Goal: Task Accomplishment & Management: Manage account settings

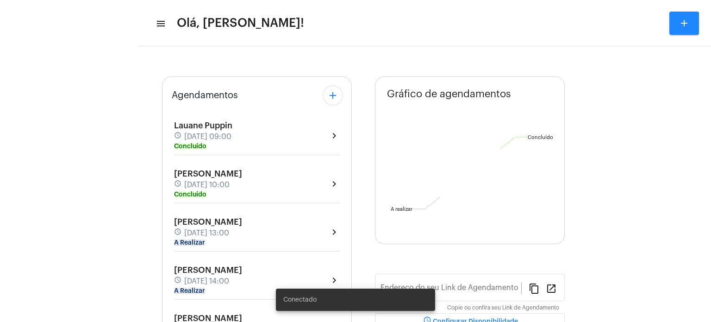
type input "[URL][DOMAIN_NAME]"
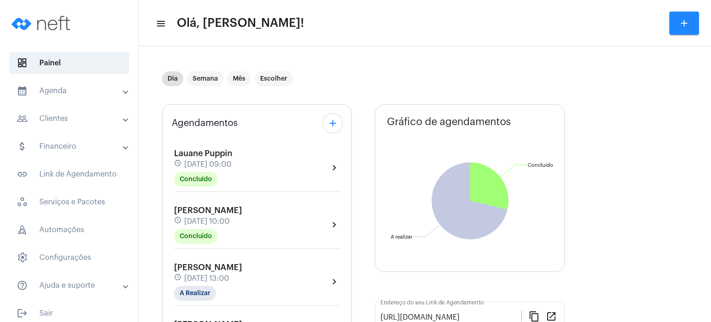
click at [193, 264] on span "[PERSON_NAME]" at bounding box center [208, 267] width 68 height 8
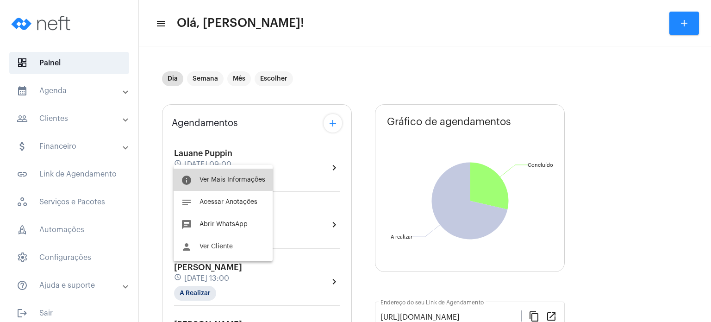
click at [223, 176] on span "Ver Mais Informações" at bounding box center [232, 179] width 66 height 6
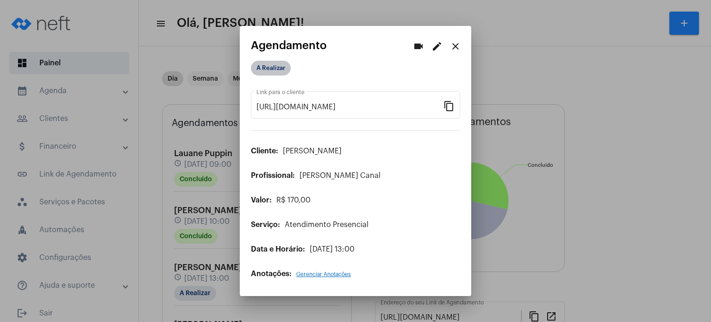
click at [273, 72] on mat-chip "A Realizar" at bounding box center [271, 68] width 40 height 15
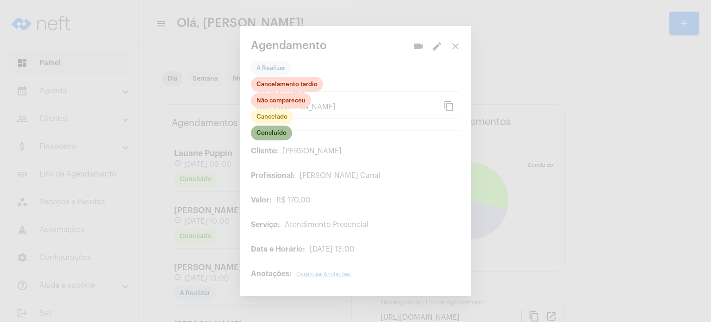
click at [271, 133] on mat-chip "Concluído" at bounding box center [271, 132] width 41 height 15
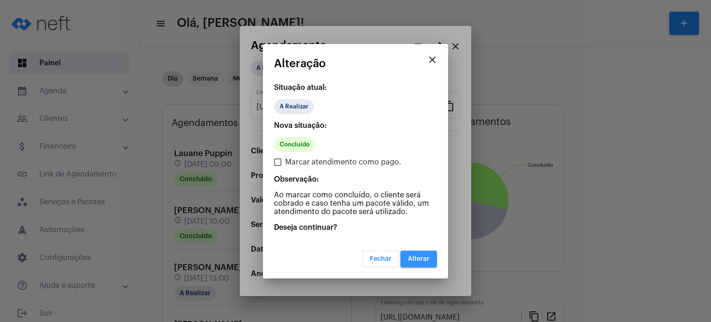
click at [417, 259] on span "Alterar" at bounding box center [419, 258] width 22 height 6
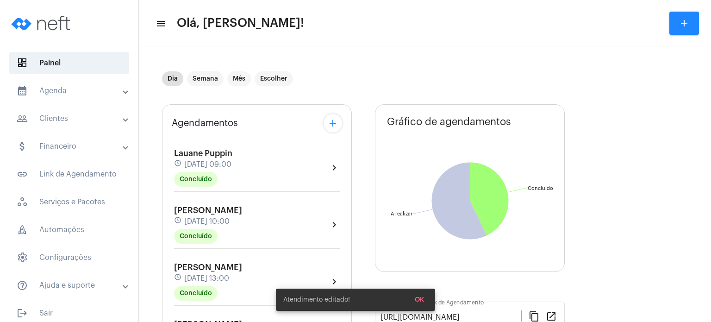
click at [167, 262] on div "Agendamentos add [PERSON_NAME] schedule [DATE] 09:00 Concluído chevron_right [P…" at bounding box center [257, 324] width 190 height 440
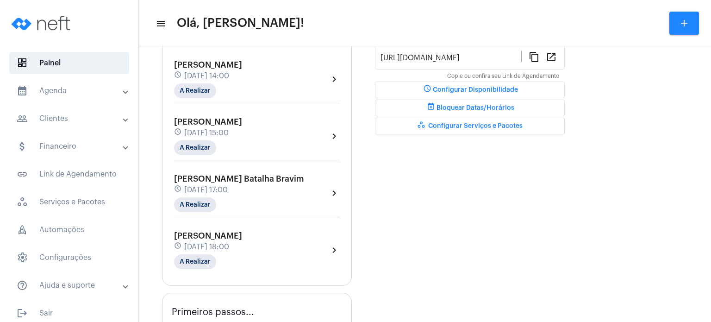
scroll to position [278, 0]
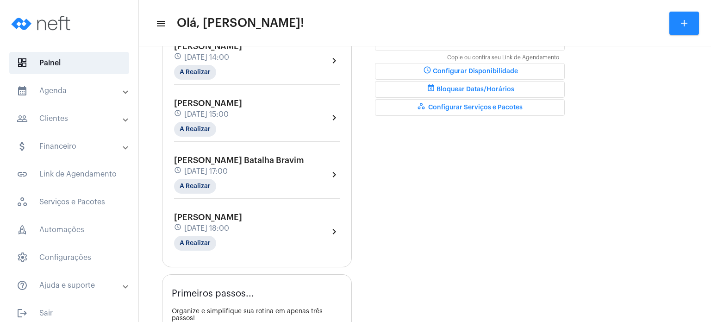
click at [168, 228] on div "Agendamentos add [PERSON_NAME] schedule [DATE] 09:00 Concluído chevron_right [P…" at bounding box center [257, 46] width 190 height 440
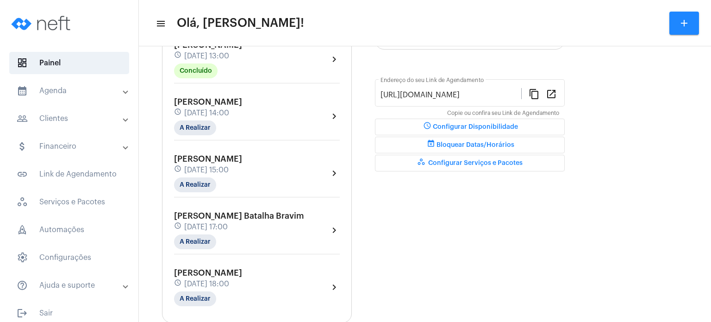
scroll to position [204, 0]
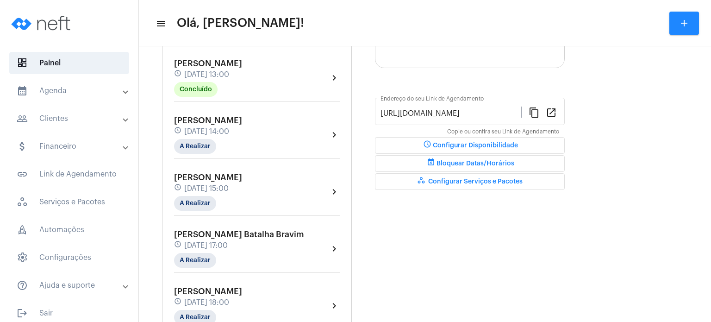
click at [229, 71] on span "[DATE] 13:00" at bounding box center [206, 74] width 45 height 8
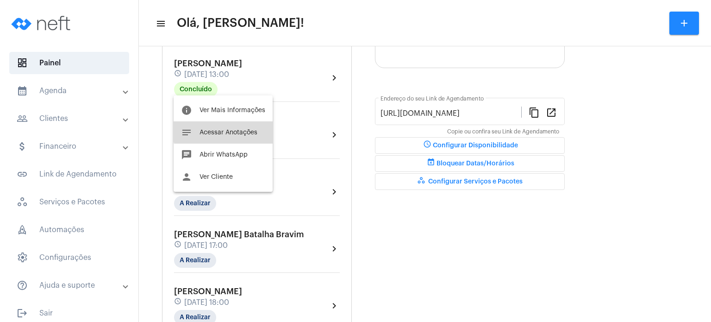
click at [229, 129] on span "Acessar Anotações" at bounding box center [228, 132] width 58 height 6
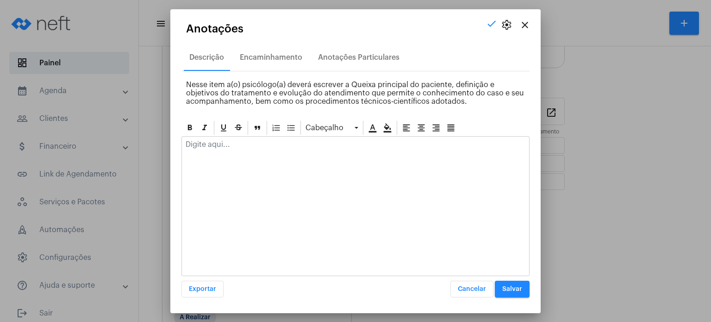
click at [236, 146] on p at bounding box center [356, 144] width 340 height 8
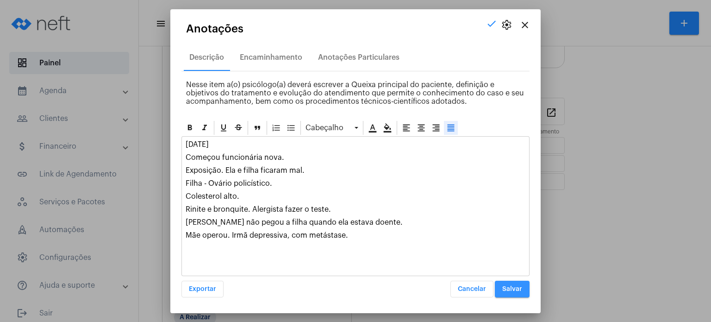
click at [520, 285] on span "Salvar" at bounding box center [512, 288] width 20 height 6
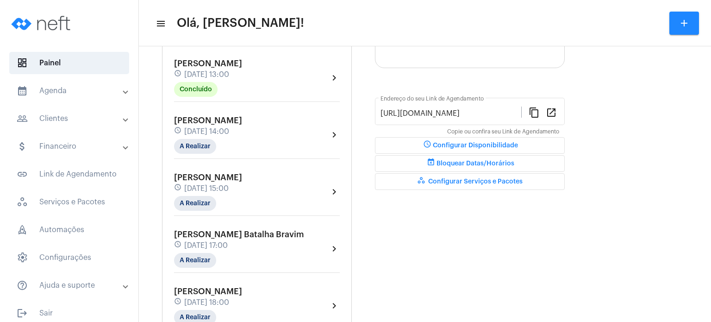
click at [224, 119] on span "[PERSON_NAME]" at bounding box center [208, 120] width 68 height 8
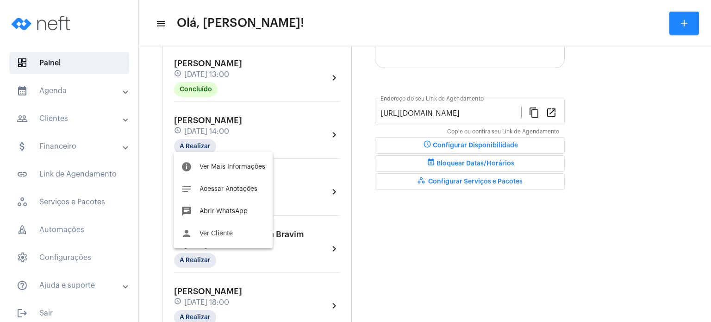
click at [281, 134] on div at bounding box center [355, 161] width 711 height 322
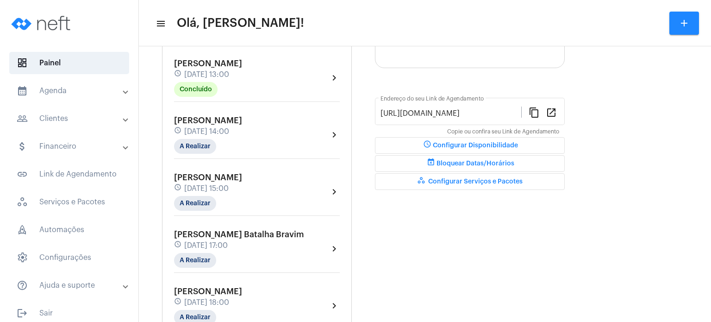
click at [229, 127] on span "[DATE] 14:00" at bounding box center [206, 131] width 45 height 8
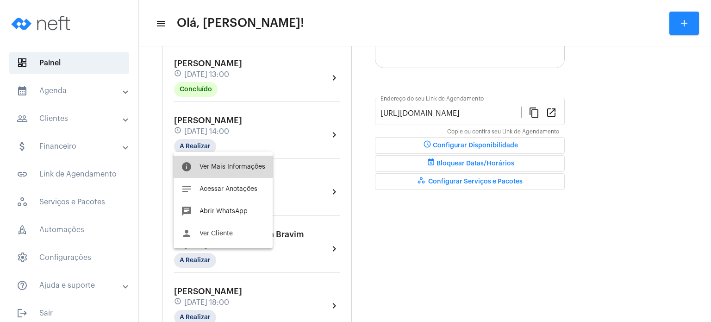
click at [266, 163] on button "info Ver Mais Informações" at bounding box center [223, 166] width 99 height 22
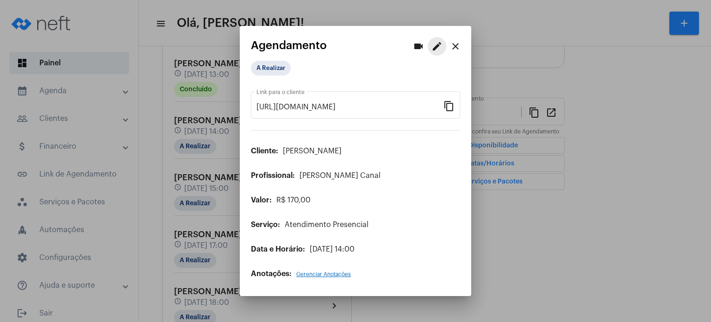
click at [432, 48] on mat-icon "edit" at bounding box center [436, 46] width 11 height 11
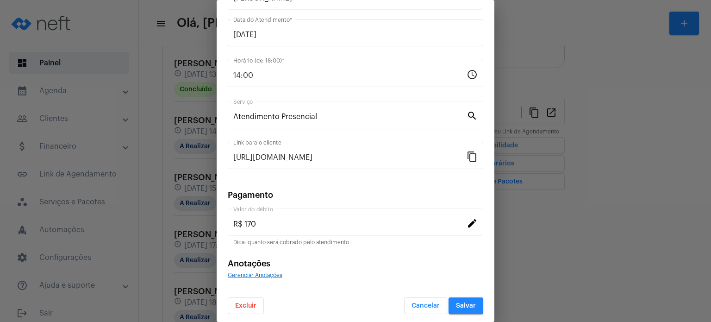
scroll to position [75, 0]
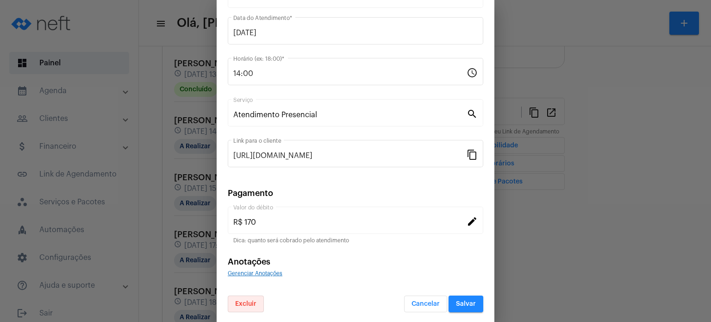
click at [246, 303] on span "Excluir" at bounding box center [245, 303] width 21 height 6
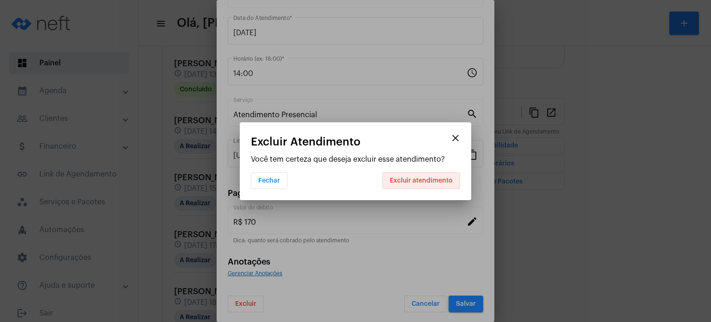
click at [455, 181] on button "Excluir atendimento" at bounding box center [421, 180] width 78 height 17
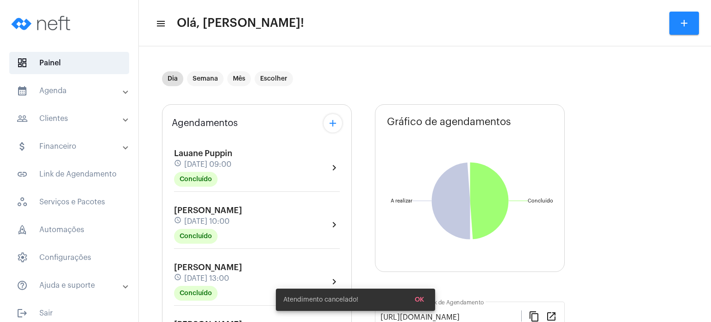
click at [63, 94] on mat-panel-title "calendar_month_outlined Agenda" at bounding box center [70, 90] width 107 height 11
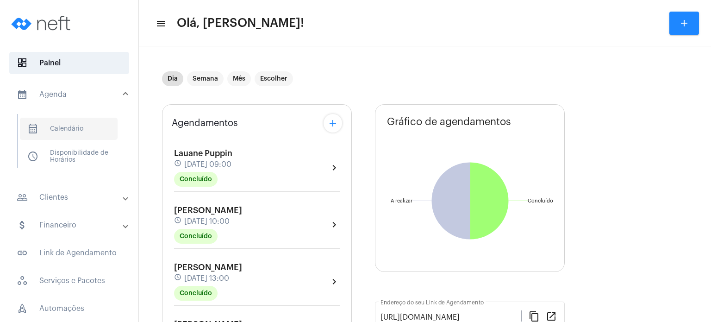
click at [71, 127] on span "calendar_month_outlined Calendário" at bounding box center [69, 129] width 98 height 22
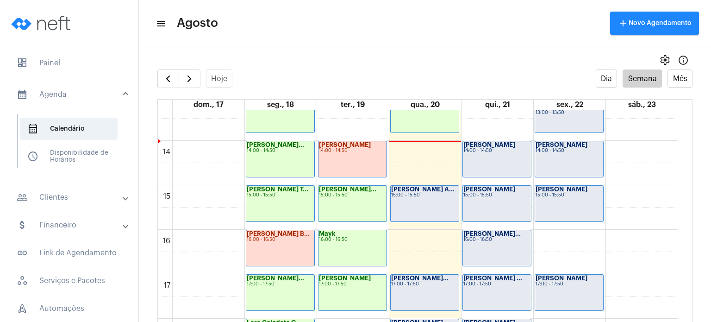
scroll to position [584, 0]
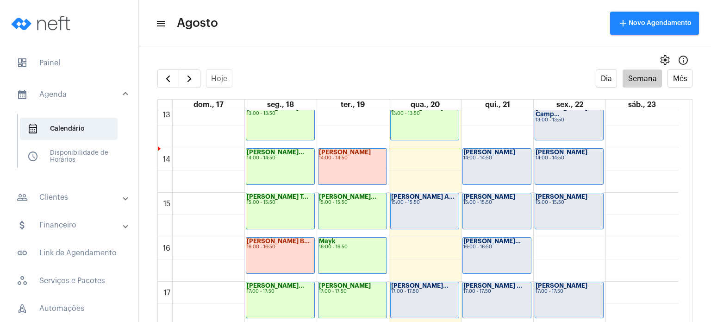
click at [448, 155] on div "00 01 02 03 04 05 06 07 08 09 10 11 12 13 14 15 16 17 18 19 20 21 22 23 [PERSON…" at bounding box center [418, 59] width 520 height 1066
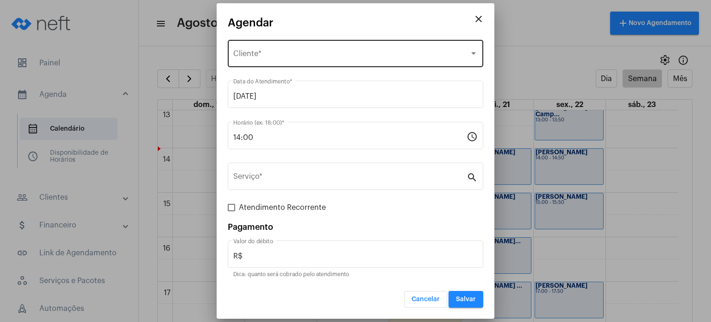
click at [302, 48] on div "Selecione o Cliente Cliente *" at bounding box center [355, 52] width 244 height 29
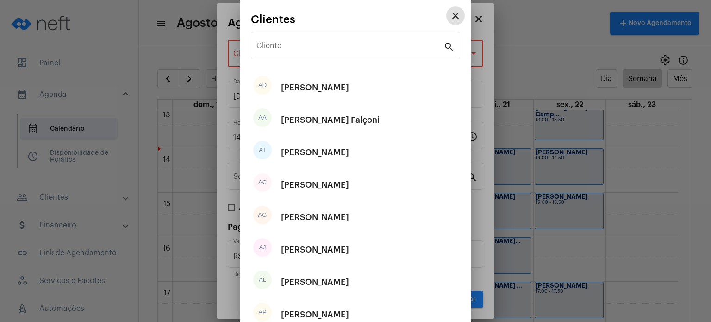
click at [302, 48] on input "Cliente" at bounding box center [349, 47] width 187 height 8
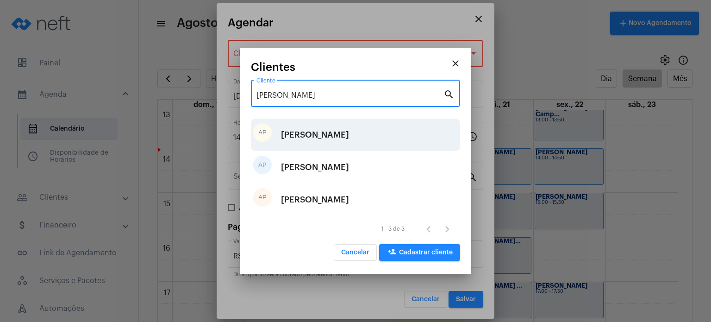
type input "[PERSON_NAME]"
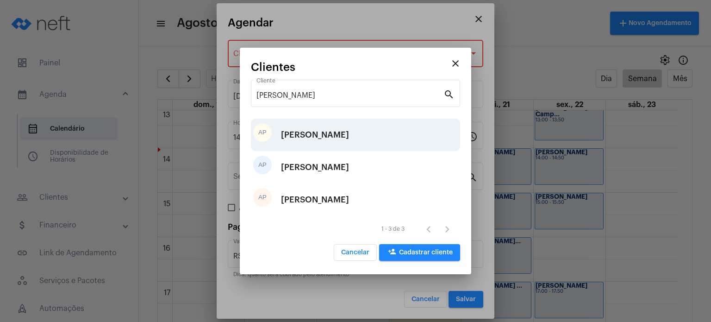
click at [339, 130] on div "[PERSON_NAME]" at bounding box center [315, 135] width 68 height 28
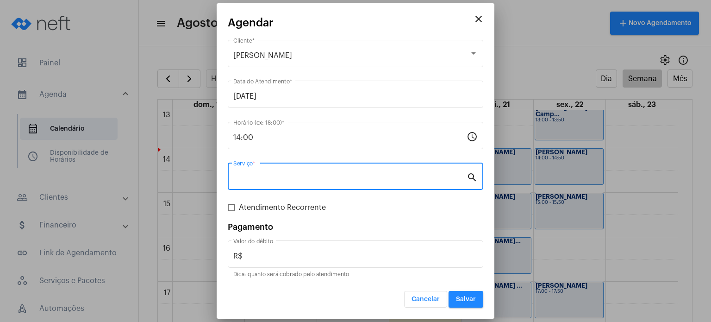
click at [294, 182] on input "Serviço *" at bounding box center [349, 178] width 233 height 8
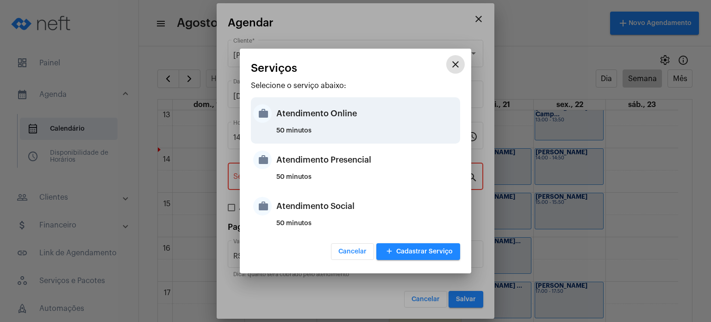
click at [314, 116] on div "Atendimento Online" at bounding box center [366, 113] width 181 height 28
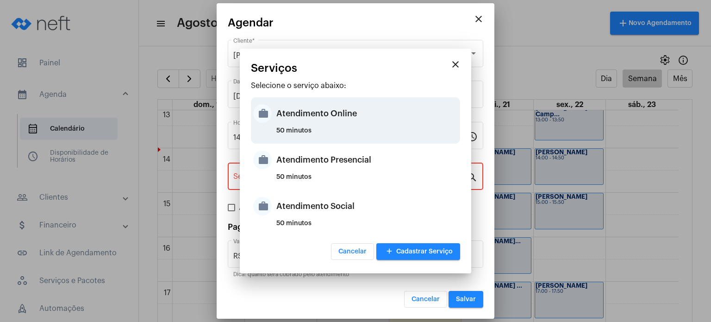
type input "Atendimento Online"
type input "R$ 170"
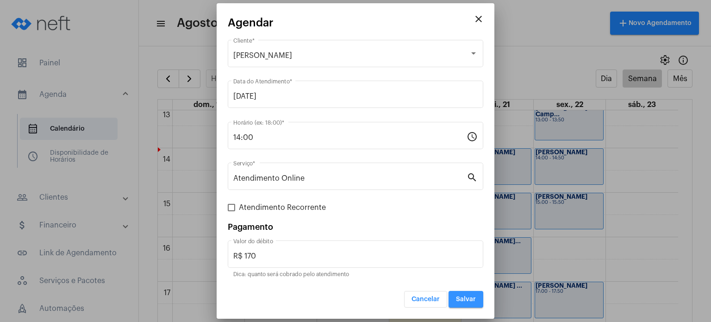
click at [470, 300] on span "Salvar" at bounding box center [466, 299] width 20 height 6
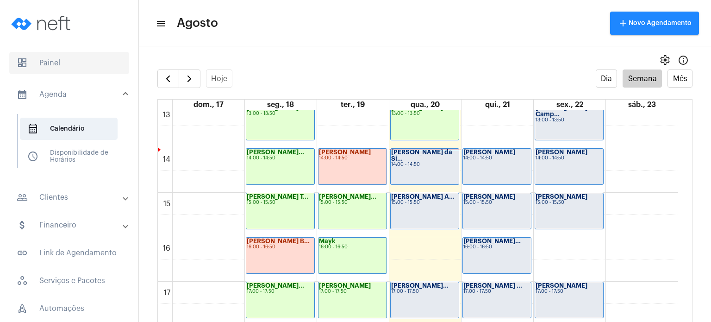
click at [44, 59] on span "dashboard Painel" at bounding box center [69, 63] width 120 height 22
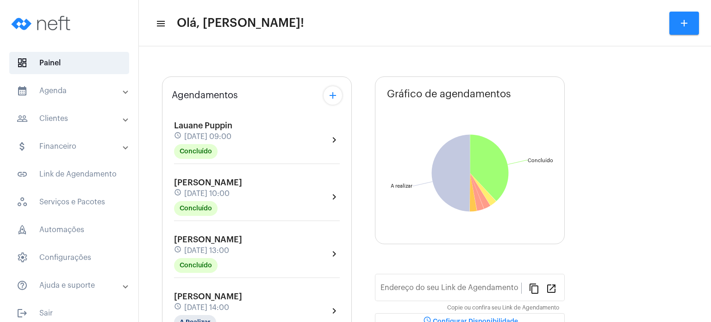
click at [65, 92] on mat-panel-title "calendar_month_outlined Agenda" at bounding box center [70, 90] width 107 height 11
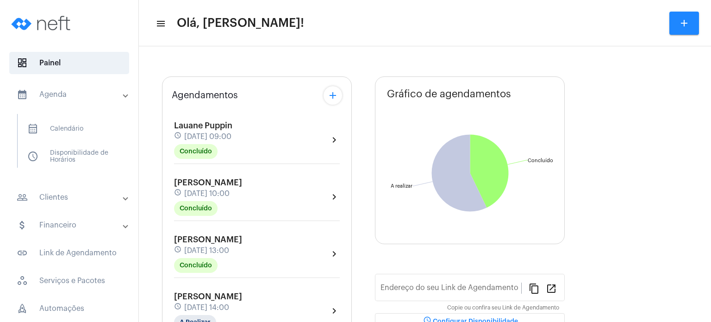
type input "[URL][DOMAIN_NAME]"
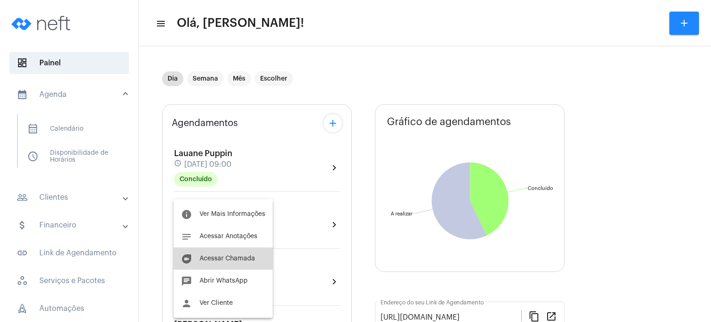
click at [226, 263] on button "duo [PERSON_NAME]" at bounding box center [223, 258] width 99 height 22
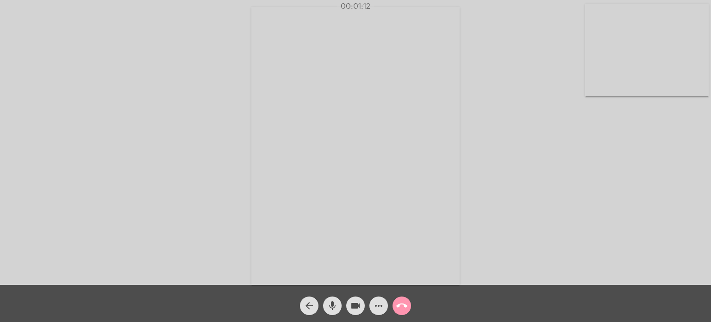
click at [161, 10] on div "00:01:12" at bounding box center [355, 6] width 711 height 8
click at [161, 10] on div "00:01:13" at bounding box center [355, 6] width 711 height 8
click at [537, 227] on div "Acessando Câmera e Microfone..." at bounding box center [355, 144] width 709 height 285
click at [527, 238] on div "Acessando Câmera e Microfone..." at bounding box center [355, 144] width 709 height 285
click at [532, 248] on div "Acessando Câmera e Microfone..." at bounding box center [355, 144] width 709 height 285
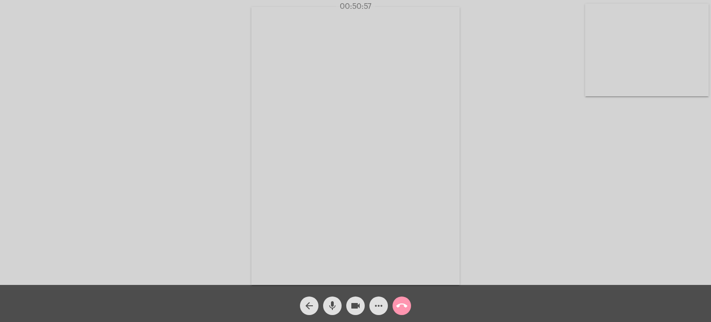
click at [519, 229] on div "Acessando Câmera e Microfone..." at bounding box center [355, 144] width 709 height 285
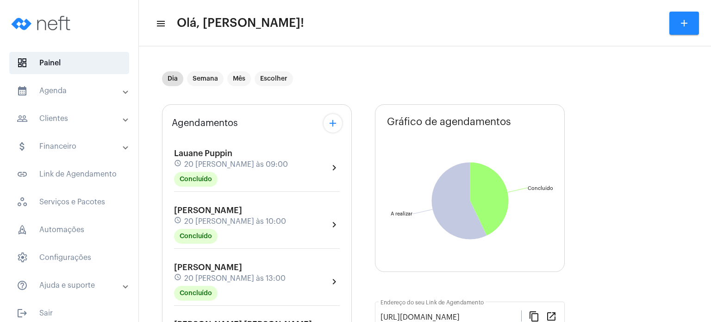
click at [75, 113] on mat-panel-title "people_outline Clientes" at bounding box center [70, 118] width 107 height 11
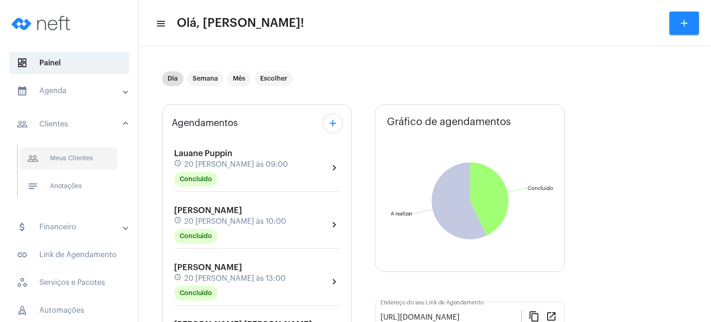
click at [72, 159] on span "people_outline Meus Clientes" at bounding box center [69, 158] width 98 height 22
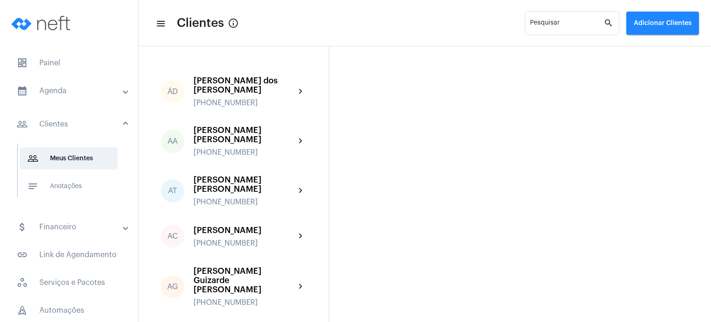
click at [52, 87] on mat-panel-title "calendar_month_outlined Agenda" at bounding box center [70, 90] width 107 height 11
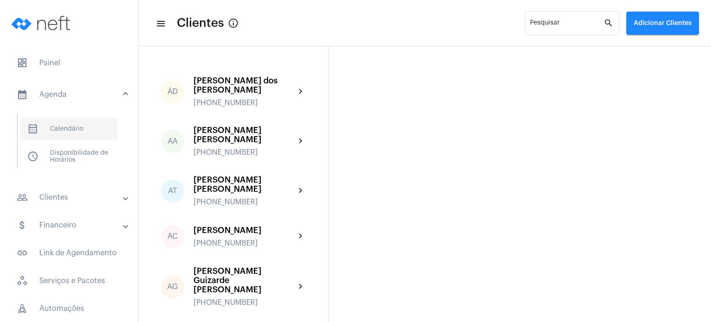
click at [80, 128] on span "calendar_month_outlined Calendário" at bounding box center [69, 129] width 98 height 22
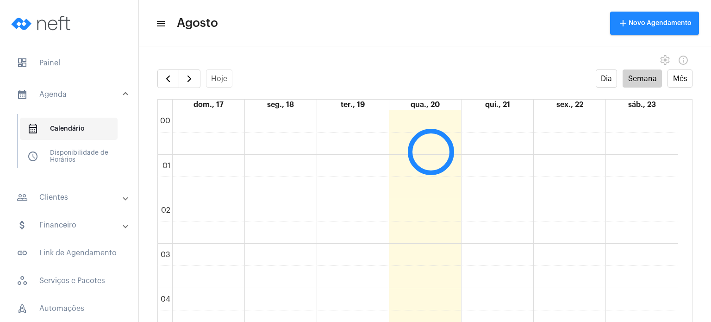
scroll to position [267, 0]
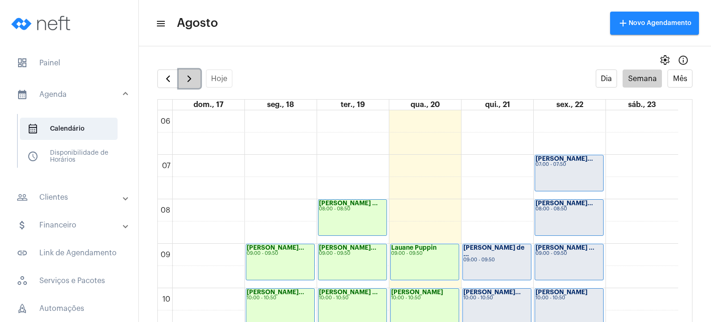
click at [192, 82] on span "button" at bounding box center [189, 78] width 11 height 11
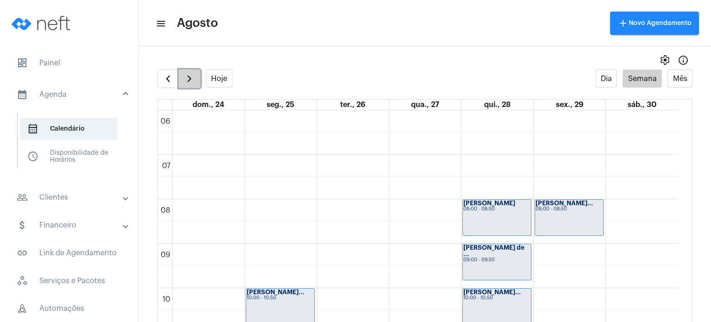
click at [192, 82] on span "button" at bounding box center [189, 78] width 11 height 11
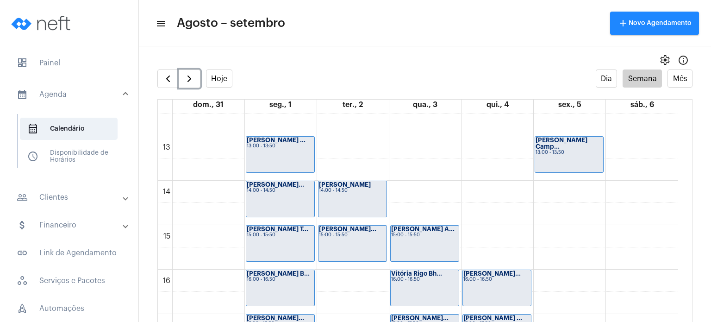
scroll to position [559, 0]
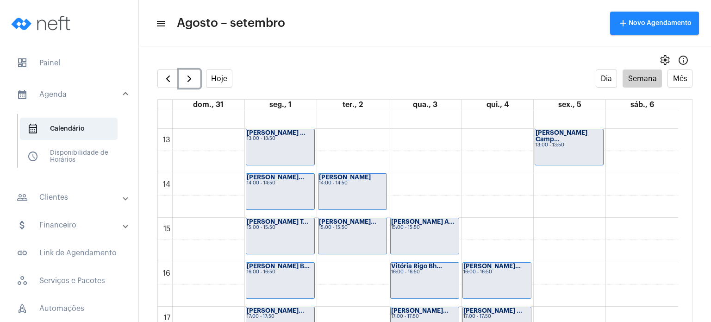
click at [433, 232] on div "Henrique Tosi A... 15:00 - 15:50" at bounding box center [425, 236] width 68 height 36
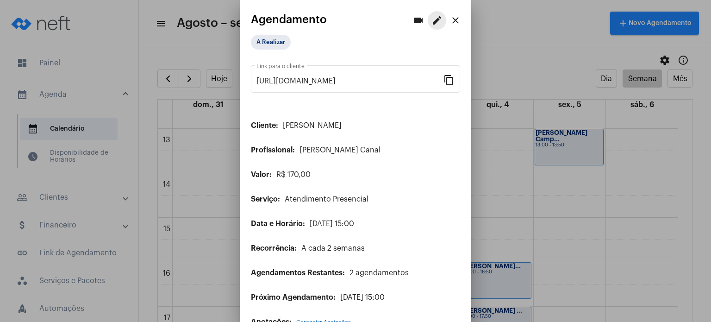
click at [428, 20] on button "edit" at bounding box center [437, 20] width 19 height 19
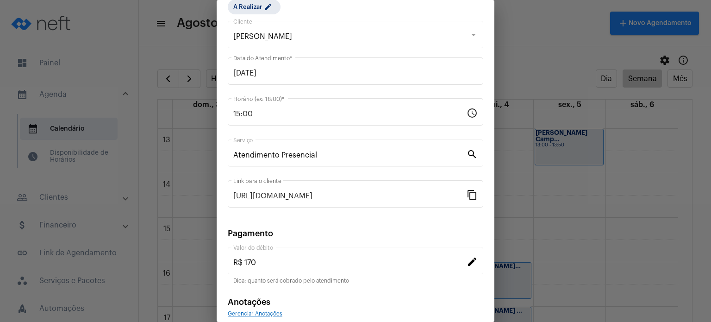
scroll to position [75, 0]
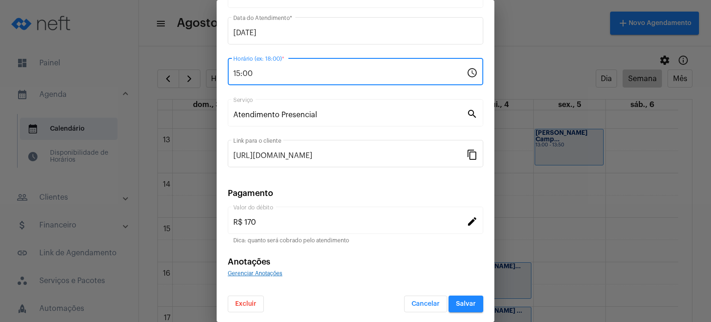
click at [396, 75] on input "15:00" at bounding box center [349, 73] width 233 height 8
type input "1"
type input "14:00"
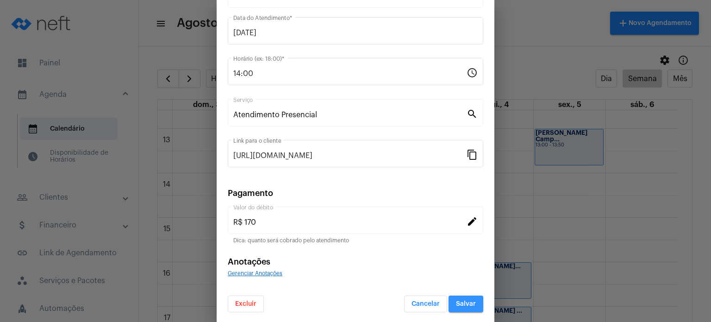
click at [463, 307] on button "Salvar" at bounding box center [465, 303] width 35 height 17
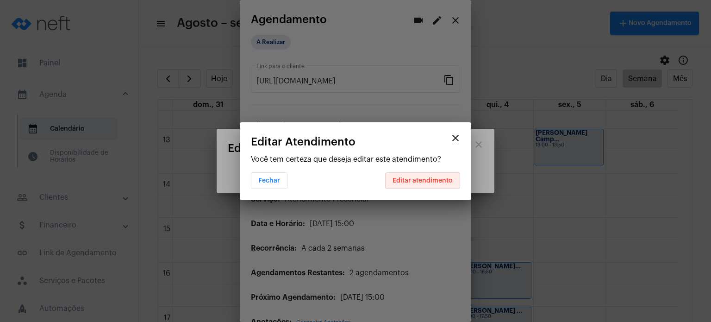
click at [436, 184] on button "Editar atendimento" at bounding box center [422, 180] width 75 height 17
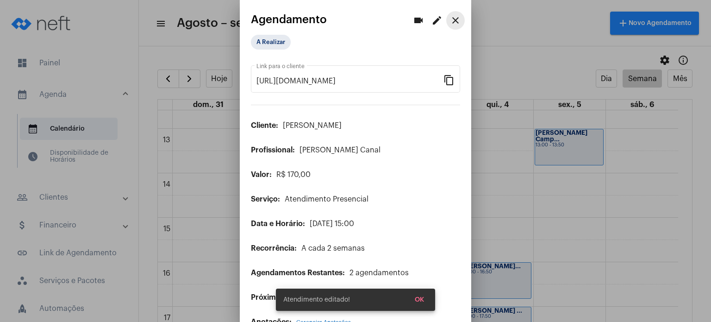
click at [450, 21] on mat-icon "close" at bounding box center [455, 20] width 11 height 11
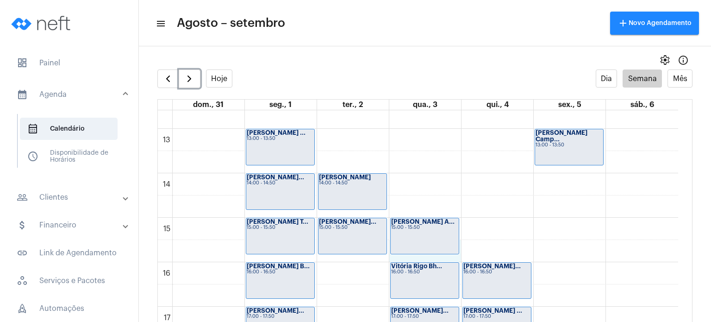
click at [455, 255] on div "00 01 02 03 04 05 06 07 08 09 10 11 12 13 14 15 16 17 18 19 20 21 22 23 Valenti…" at bounding box center [418, 84] width 520 height 1066
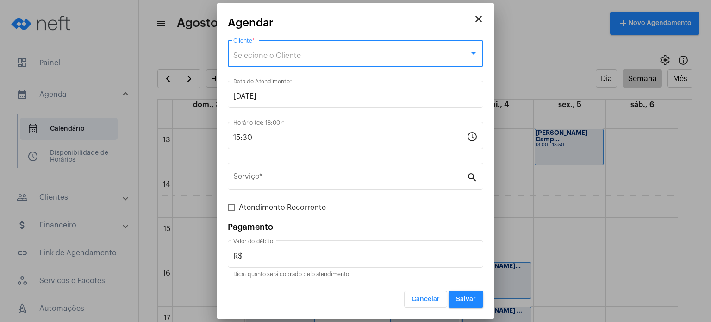
click at [359, 54] on div "Selecione o Cliente" at bounding box center [351, 55] width 236 height 8
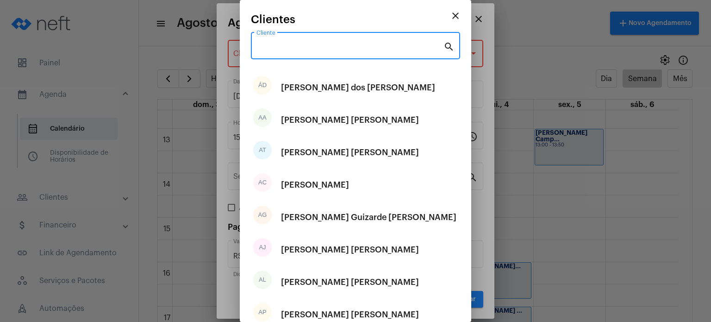
click at [359, 47] on input "Cliente" at bounding box center [349, 47] width 187 height 8
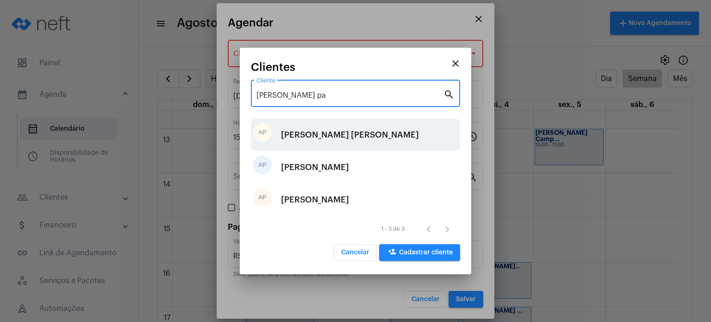
type input "ana pa"
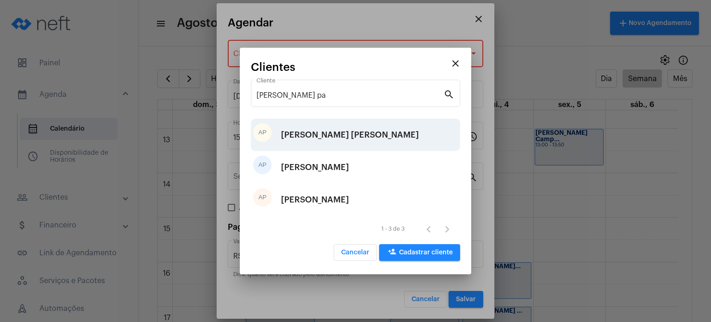
click at [335, 136] on div "[PERSON_NAME]" at bounding box center [350, 135] width 138 height 28
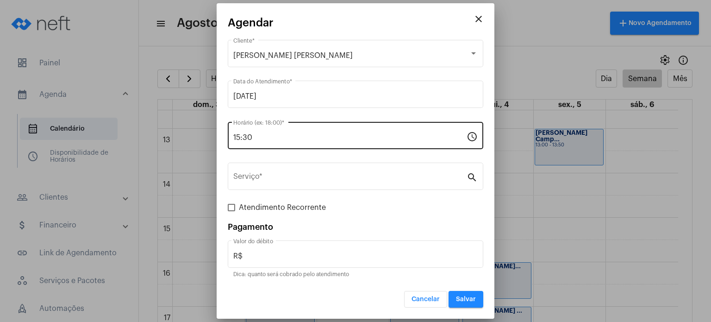
click at [320, 130] on div "15:30 Horário (ex: 18:00) *" at bounding box center [349, 134] width 233 height 29
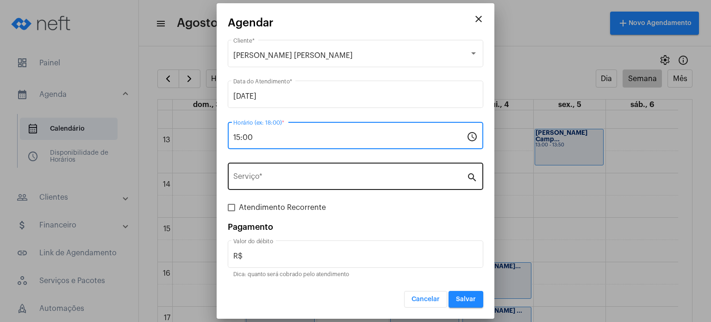
type input "15:00"
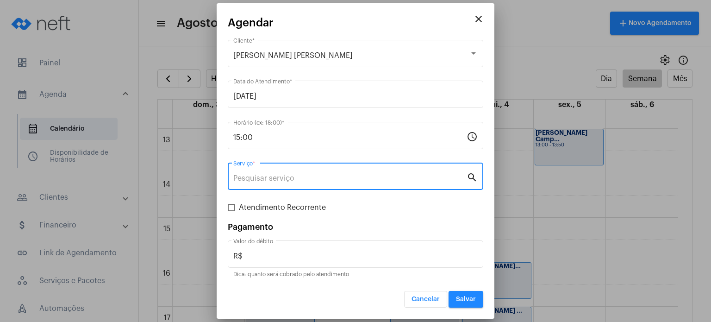
click at [301, 174] on input "Serviço *" at bounding box center [349, 178] width 233 height 8
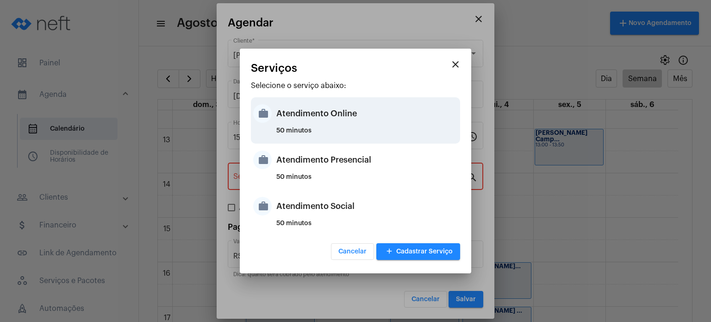
click at [328, 115] on div "Atendimento Online" at bounding box center [366, 113] width 181 height 28
type input "Atendimento Online"
type input "R$ 170"
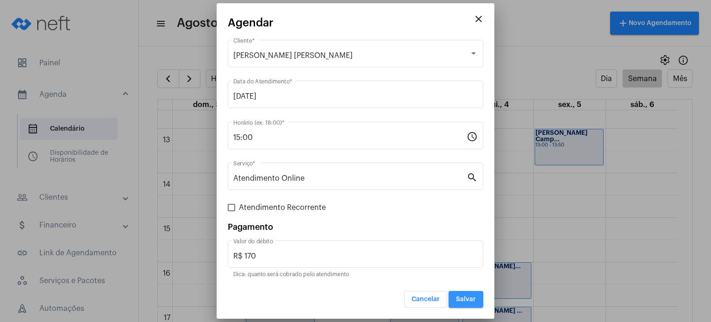
click at [463, 296] on span "Salvar" at bounding box center [466, 299] width 20 height 6
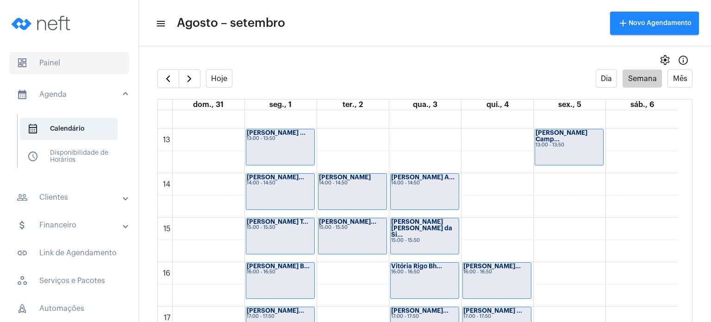
click at [75, 63] on span "dashboard Painel" at bounding box center [69, 63] width 120 height 22
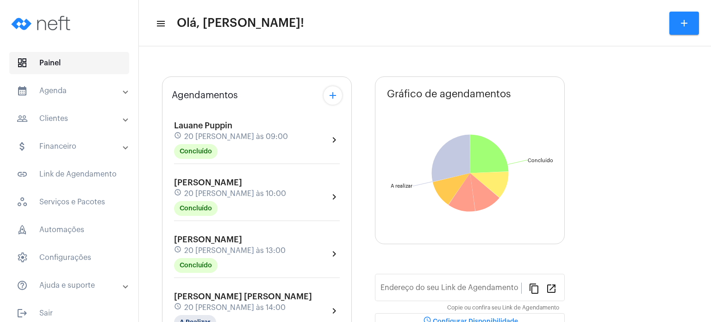
type input "[URL][DOMAIN_NAME]"
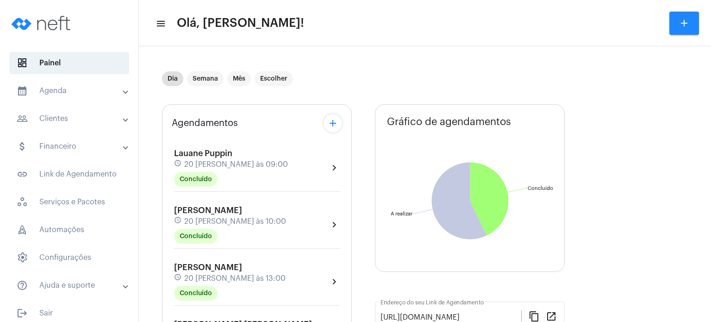
click at [201, 96] on div "Dia Semana Mês Escolher" at bounding box center [362, 79] width 400 height 46
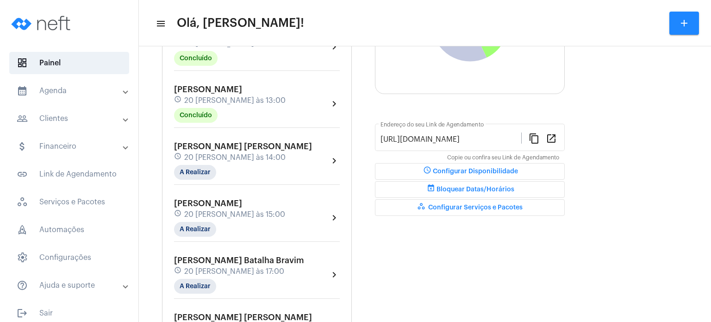
scroll to position [241, 0]
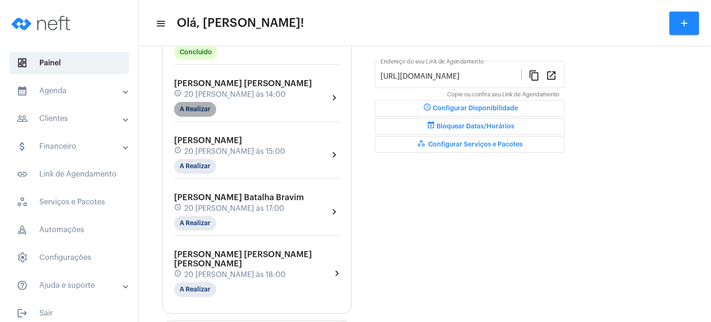
click at [200, 105] on mat-chip "A Realizar" at bounding box center [195, 109] width 42 height 15
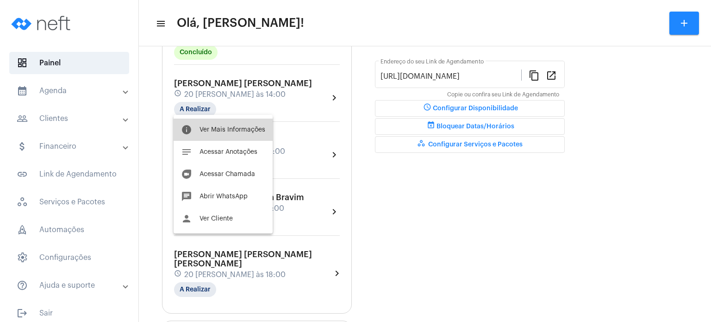
click at [223, 133] on button "info Ver Mais Informações" at bounding box center [223, 129] width 99 height 22
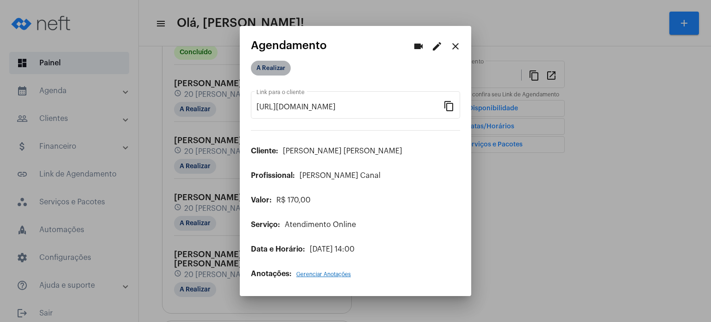
click at [281, 68] on mat-chip "A Realizar" at bounding box center [271, 68] width 40 height 15
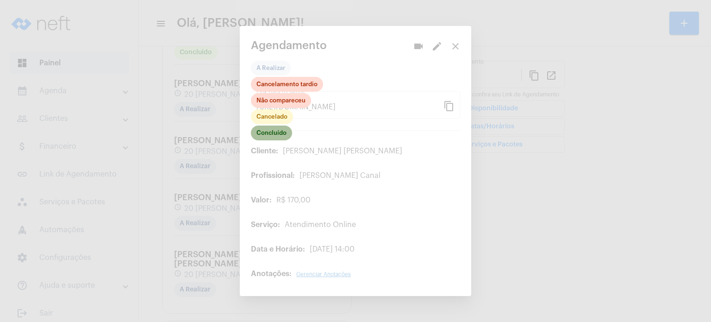
click at [278, 130] on mat-chip "Concluído" at bounding box center [271, 132] width 41 height 15
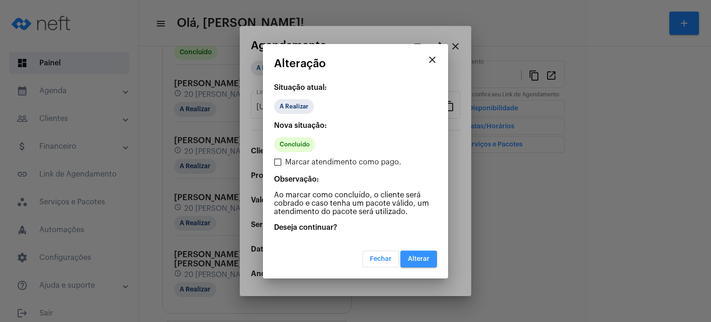
click at [418, 251] on button "Alterar" at bounding box center [418, 258] width 37 height 17
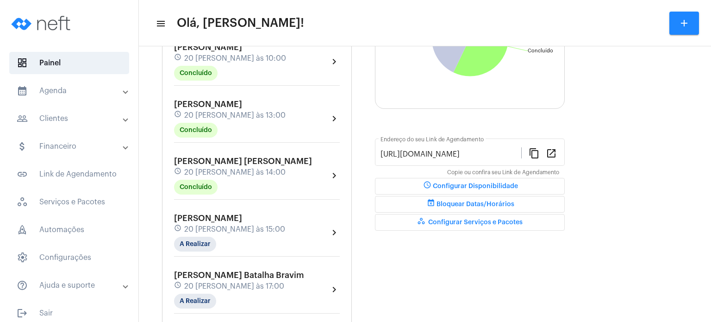
scroll to position [204, 0]
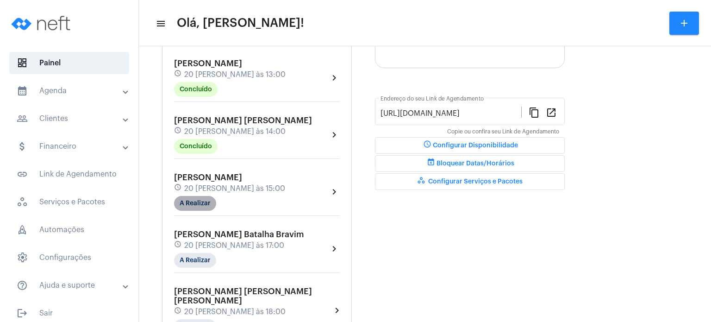
click at [196, 202] on mat-chip "A Realizar" at bounding box center [195, 203] width 42 height 15
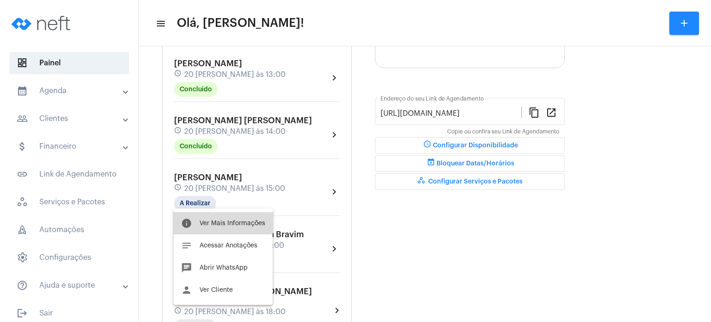
click at [210, 220] on span "Ver Mais Informações" at bounding box center [232, 223] width 66 height 6
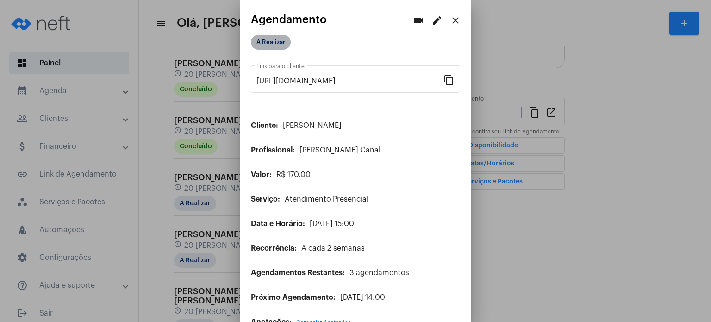
click at [270, 37] on mat-chip "A Realizar" at bounding box center [271, 42] width 40 height 15
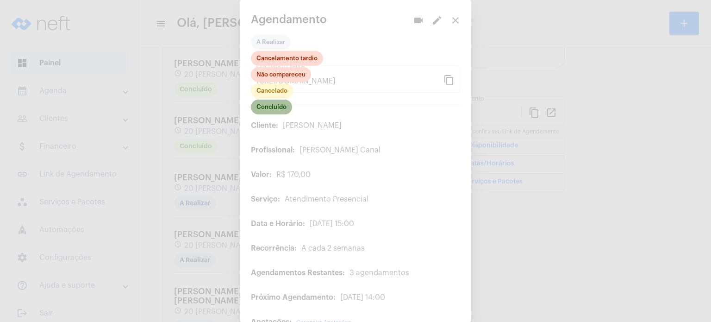
click at [284, 105] on mat-chip "Concluído" at bounding box center [271, 106] width 41 height 15
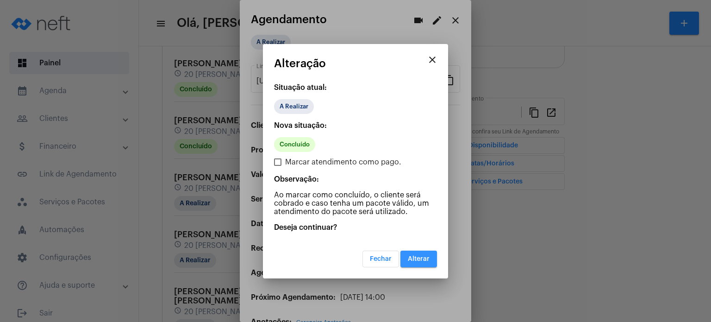
click at [415, 259] on span "Alterar" at bounding box center [419, 258] width 22 height 6
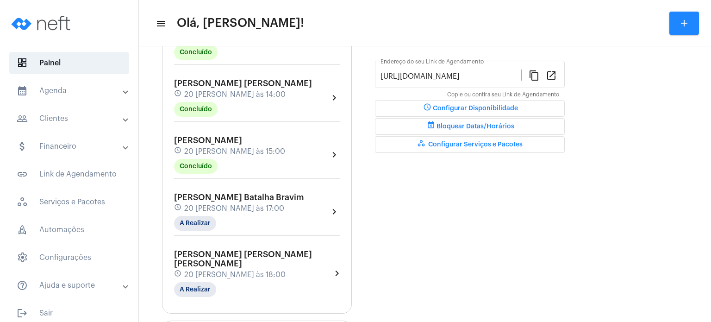
scroll to position [259, 0]
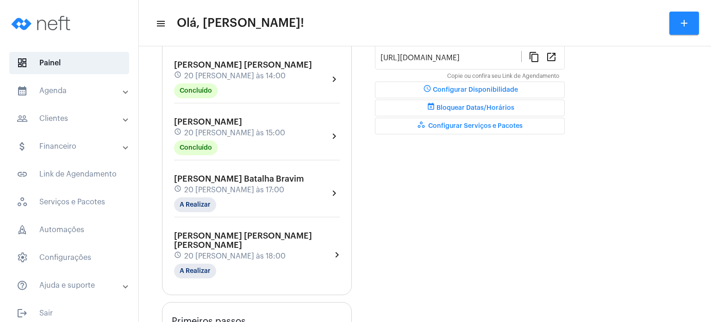
click at [217, 138] on div "Henrique Tosi Andriao schedule 20 de agosto às 15:00 Concluído" at bounding box center [229, 136] width 111 height 38
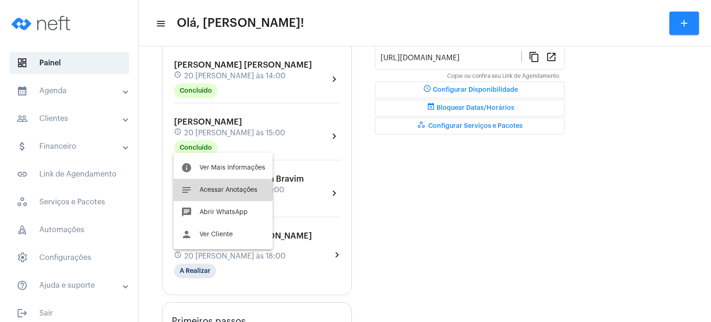
click at [221, 183] on button "notes Acessar Anotações" at bounding box center [223, 190] width 99 height 22
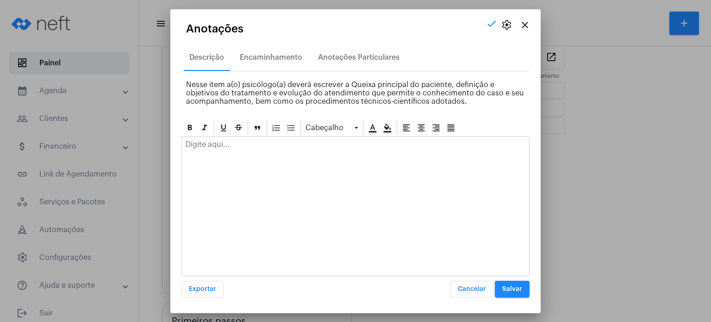
click at [235, 147] on p at bounding box center [356, 144] width 340 height 8
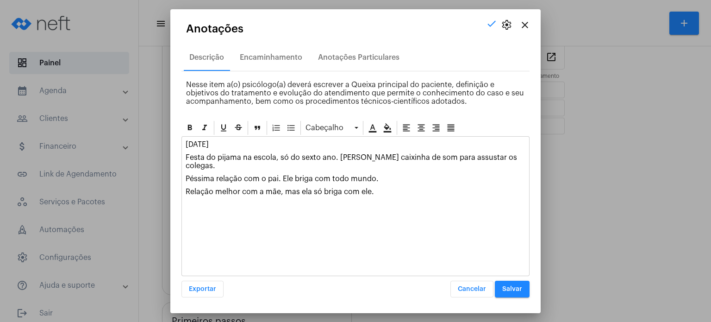
click at [235, 147] on p "[DATE]" at bounding box center [356, 144] width 340 height 8
click at [526, 288] on button "Salvar" at bounding box center [512, 288] width 35 height 17
